Goal: Information Seeking & Learning: Learn about a topic

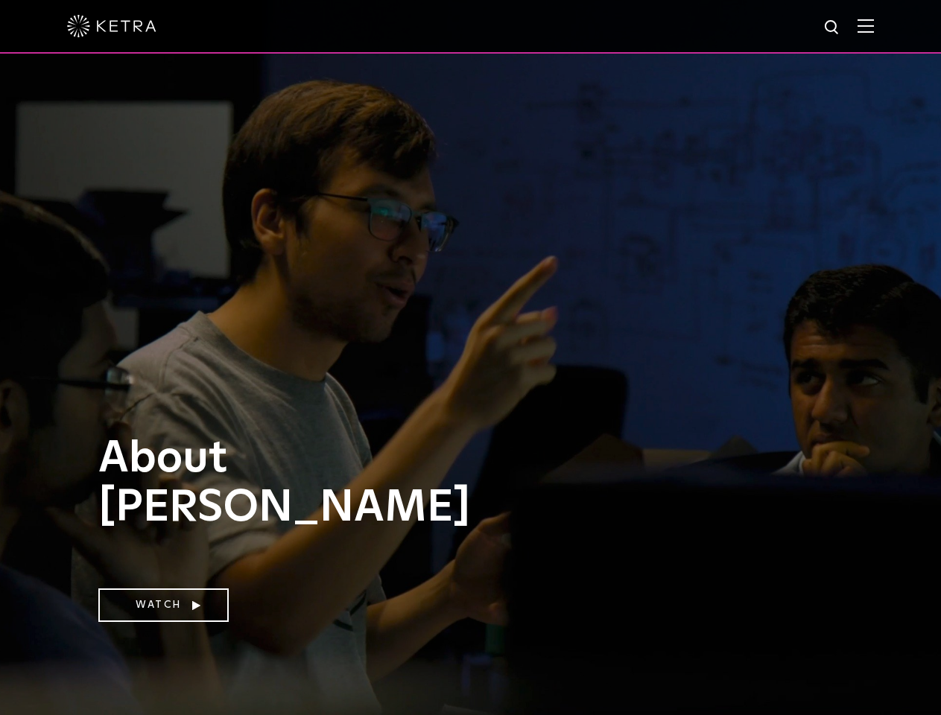
click at [470, 28] on div at bounding box center [470, 26] width 807 height 52
click at [874, 27] on img at bounding box center [865, 26] width 16 height 14
click at [470, 28] on div at bounding box center [470, 26] width 807 height 52
click at [874, 27] on img at bounding box center [865, 26] width 16 height 14
